Goal: Task Accomplishment & Management: Manage account settings

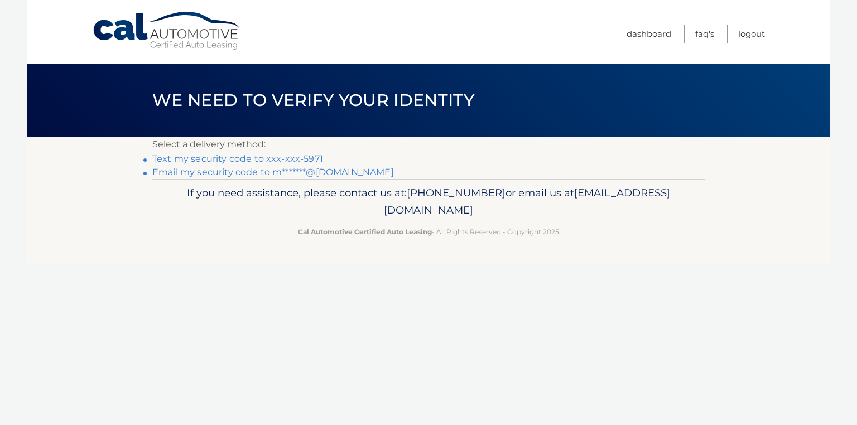
click at [202, 158] on link "Text my security code to xxx-xxx-5971" at bounding box center [237, 158] width 171 height 11
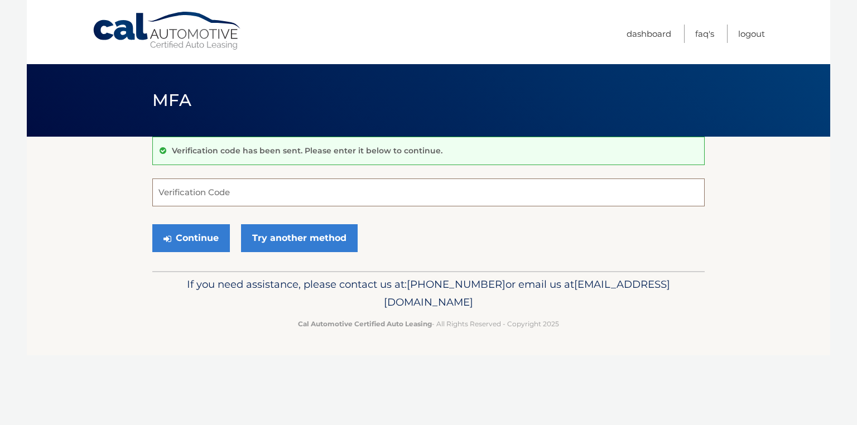
click at [176, 187] on input "Verification Code" at bounding box center [428, 193] width 552 height 28
type input "696215"
click at [190, 238] on button "Continue" at bounding box center [191, 238] width 78 height 28
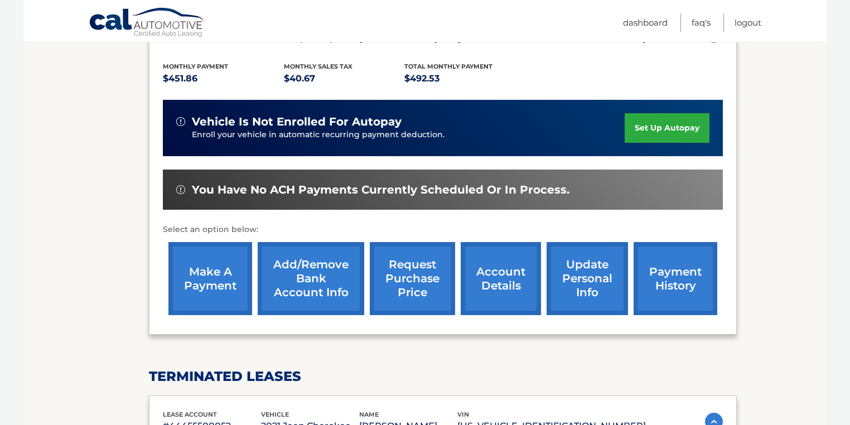
scroll to position [222, 0]
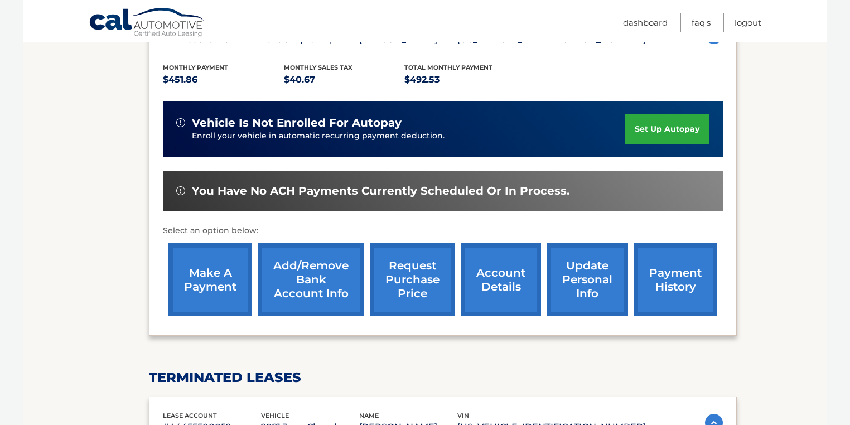
click at [495, 279] on link "account details" at bounding box center [501, 279] width 80 height 73
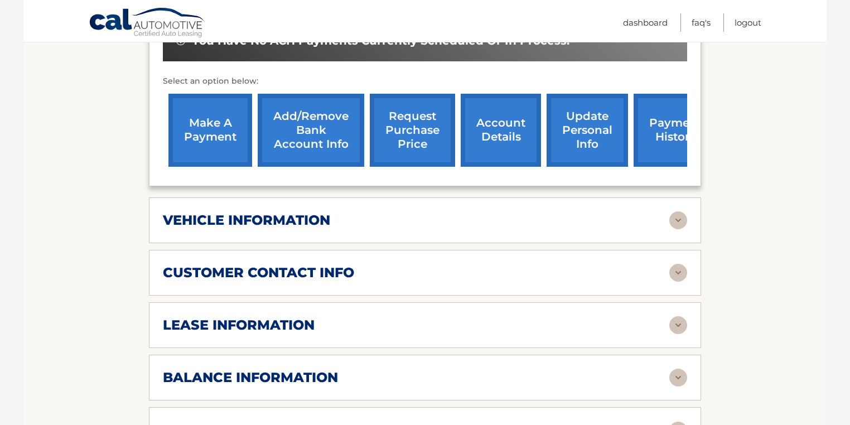
scroll to position [446, 0]
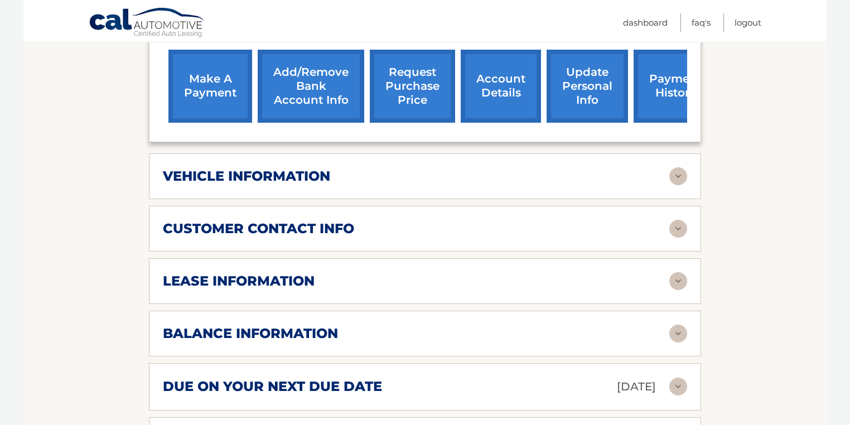
click at [677, 272] on img at bounding box center [678, 281] width 18 height 18
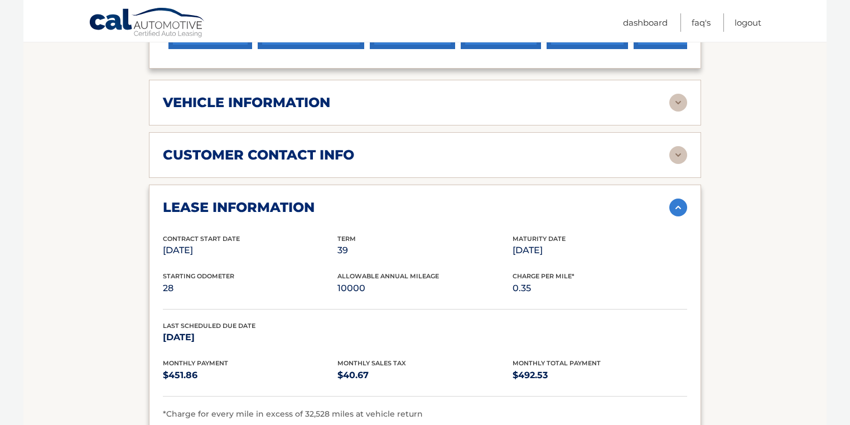
scroll to position [536, 0]
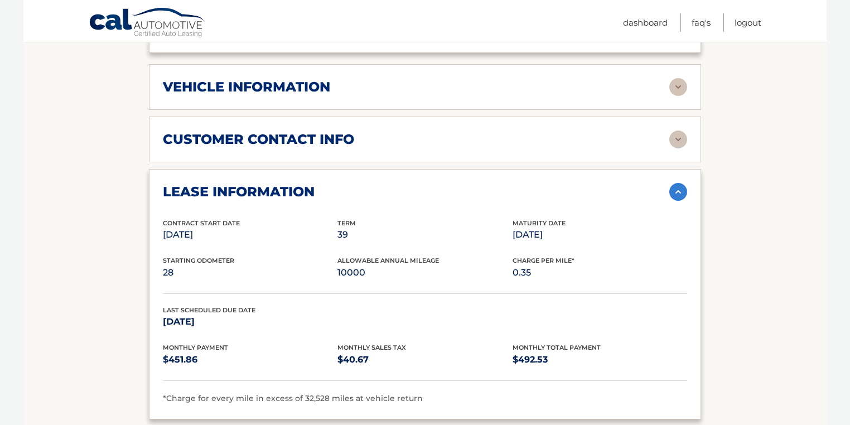
click at [679, 78] on img at bounding box center [678, 87] width 18 height 18
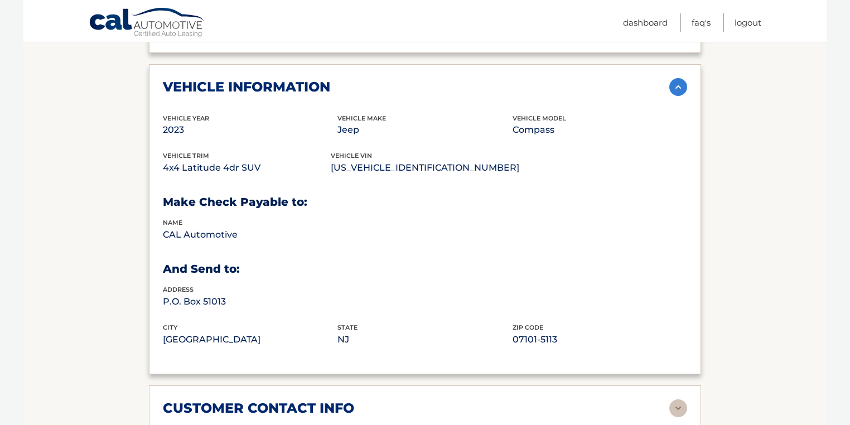
click at [674, 78] on img at bounding box center [678, 87] width 18 height 18
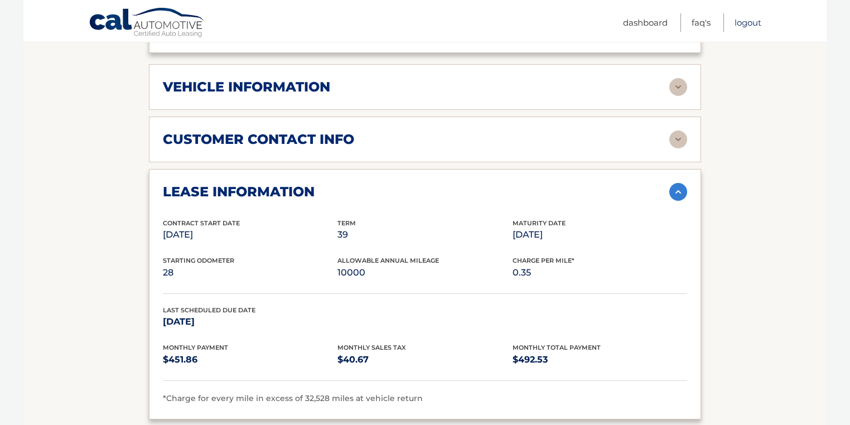
click at [745, 22] on link "Logout" at bounding box center [748, 22] width 27 height 18
